Goal: Navigation & Orientation: Find specific page/section

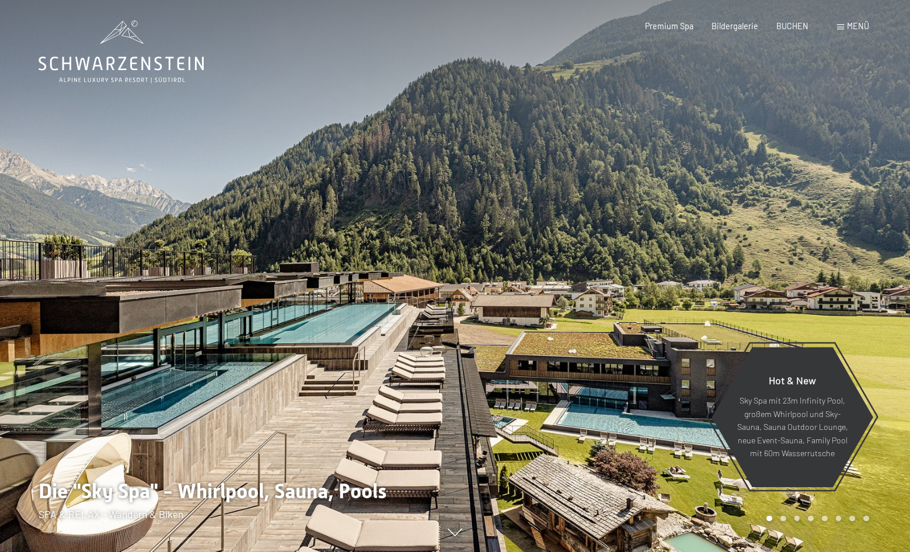
click at [852, 25] on span "Menü" at bounding box center [858, 26] width 22 height 10
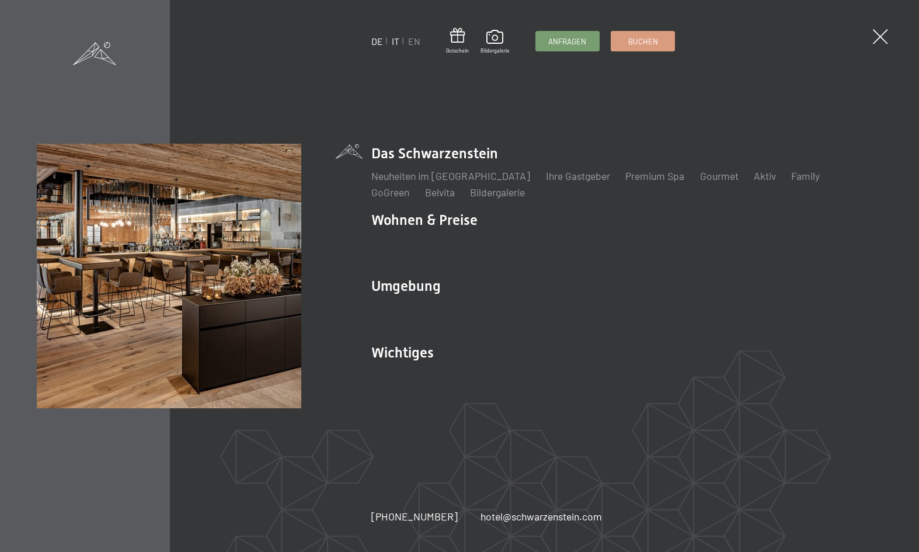
click at [393, 41] on link "IT" at bounding box center [396, 41] width 8 height 11
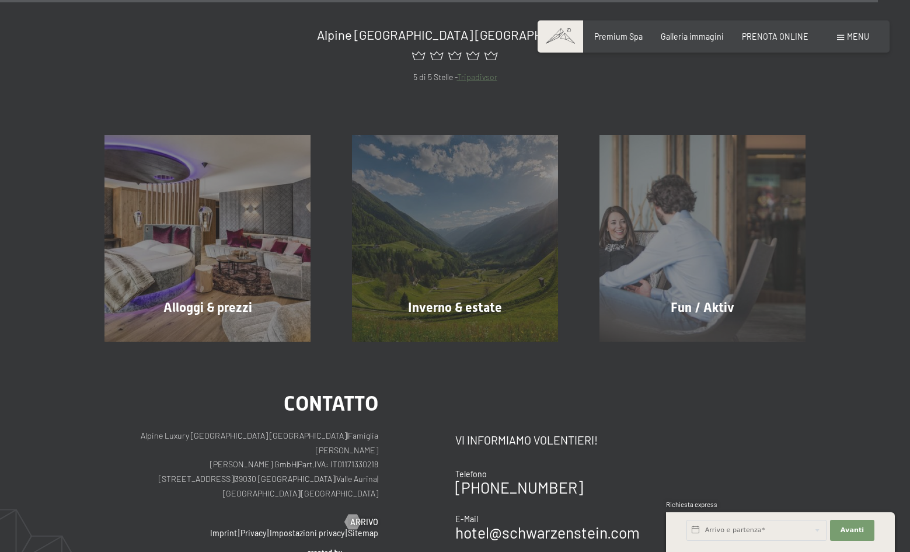
scroll to position [4877, 0]
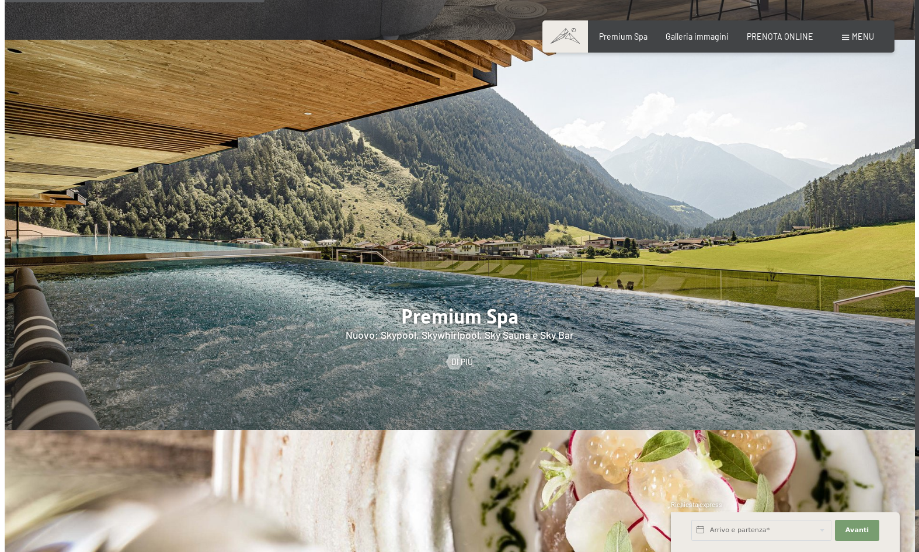
scroll to position [1432, 0]
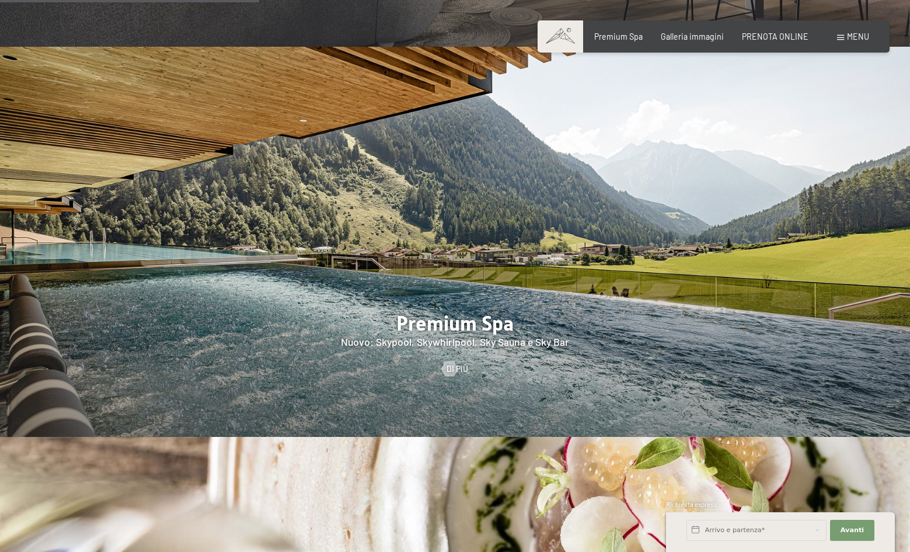
click at [857, 32] on span "Menu" at bounding box center [858, 37] width 22 height 10
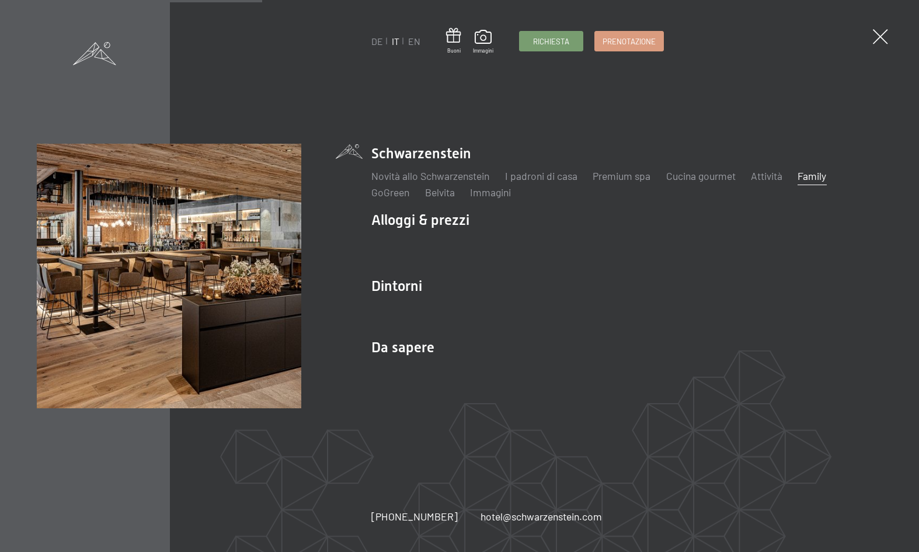
click at [814, 177] on link "Family" at bounding box center [812, 175] width 29 height 13
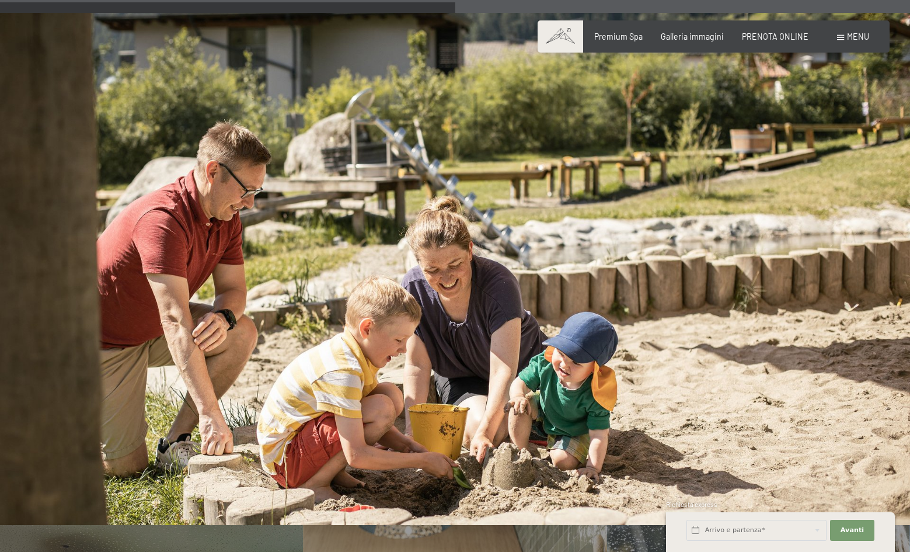
scroll to position [4672, 0]
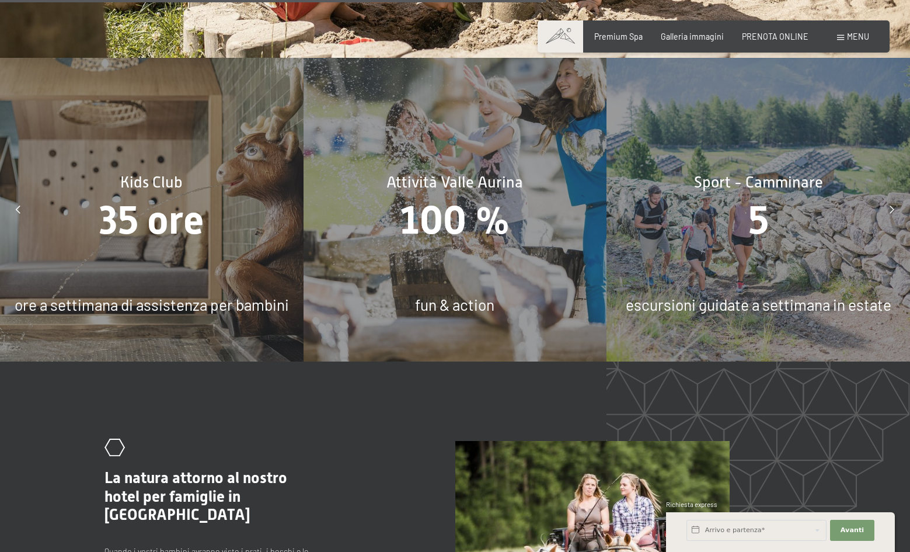
click at [16, 206] on icon at bounding box center [18, 210] width 5 height 8
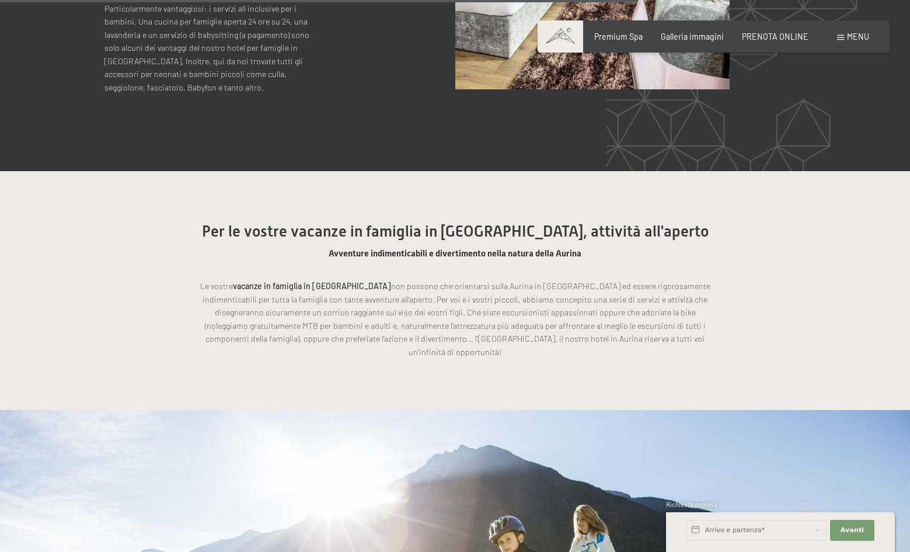
scroll to position [5256, 0]
